Goal: Task Accomplishment & Management: Use online tool/utility

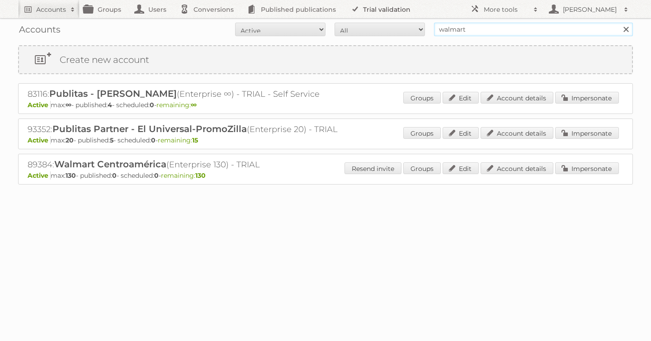
drag, startPoint x: 459, startPoint y: 23, endPoint x: 341, endPoint y: 14, distance: 117.8
click at [341, 14] on body "Accounts Search Advanced Search Create new account Groups Users Conversions Pub…" at bounding box center [325, 170] width 651 height 341
type input "billa"
click at [619, 23] on input "Search" at bounding box center [626, 30] width 14 height 14
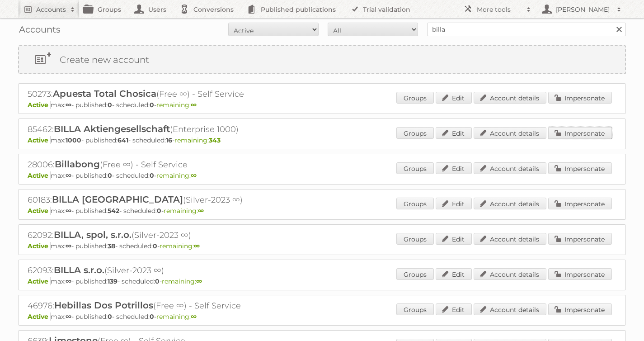
click at [595, 132] on link "Impersonate" at bounding box center [580, 133] width 64 height 12
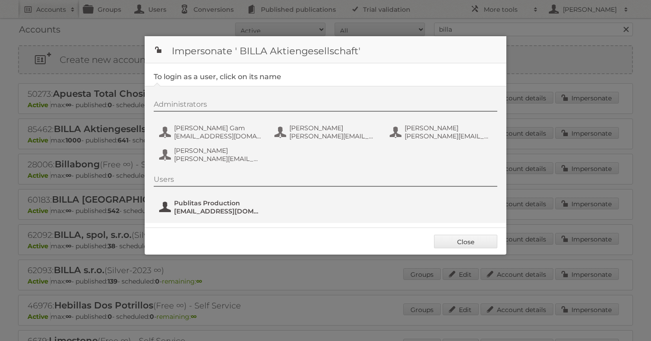
click at [215, 211] on span "fs+billaAG@publitas.com" at bounding box center [218, 211] width 88 height 8
